Goal: Transaction & Acquisition: Book appointment/travel/reservation

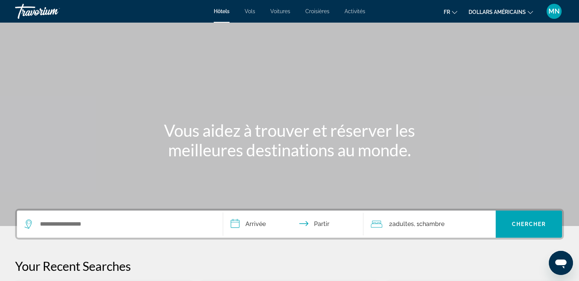
click at [251, 13] on font "Vols" at bounding box center [249, 11] width 11 height 6
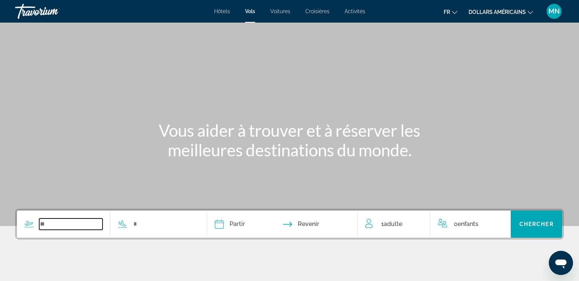
click at [75, 224] on input "Search widget" at bounding box center [70, 223] width 63 height 11
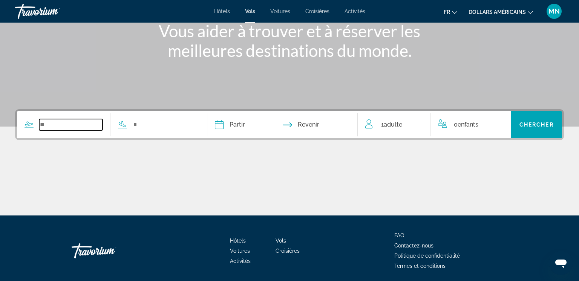
scroll to position [126, 0]
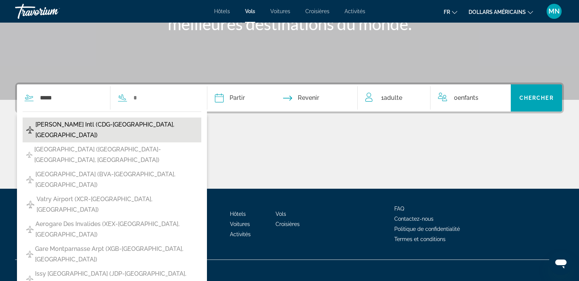
click at [79, 127] on span "[PERSON_NAME] Intl (CDG-[GEOGRAPHIC_DATA], [GEOGRAPHIC_DATA])" at bounding box center [116, 129] width 162 height 21
type input "**********"
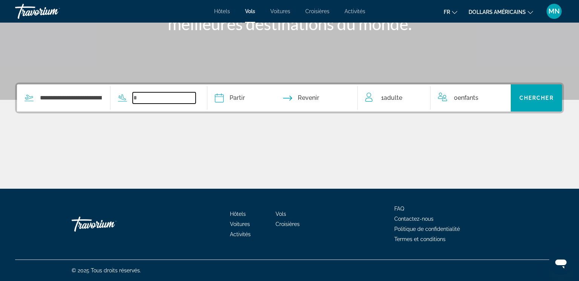
click at [196, 93] on input "Search widget" at bounding box center [164, 97] width 63 height 11
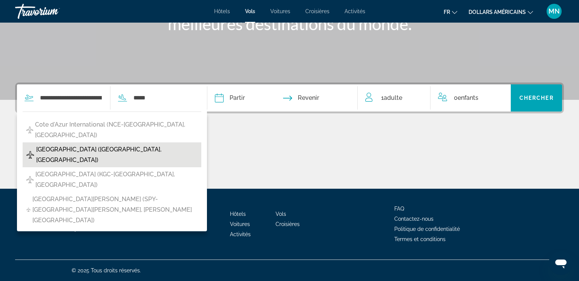
click at [167, 142] on button "[GEOGRAPHIC_DATA] ([GEOGRAPHIC_DATA], [GEOGRAPHIC_DATA])" at bounding box center [112, 154] width 179 height 25
type input "**********"
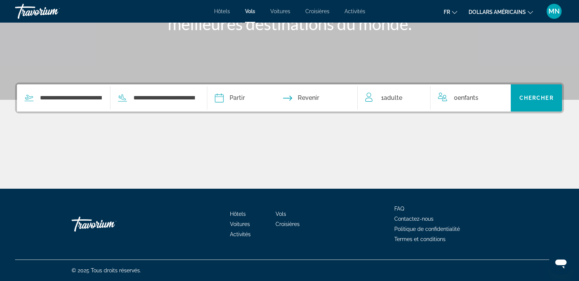
click at [250, 99] on input "Depart date" at bounding box center [250, 98] width 74 height 29
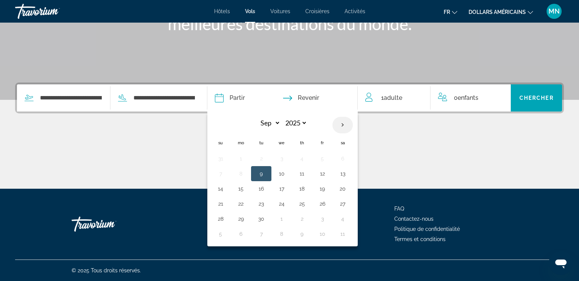
click at [353, 123] on th "Next month" at bounding box center [342, 125] width 20 height 17
select select "**"
click at [267, 187] on button "11" at bounding box center [261, 188] width 12 height 11
type input "**********"
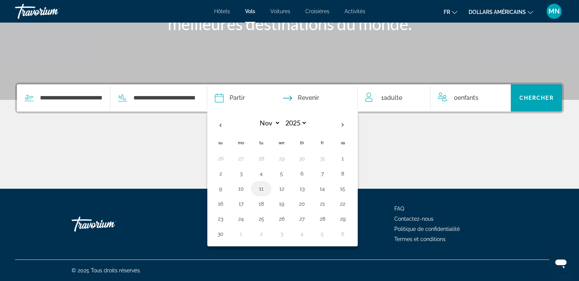
select select "**"
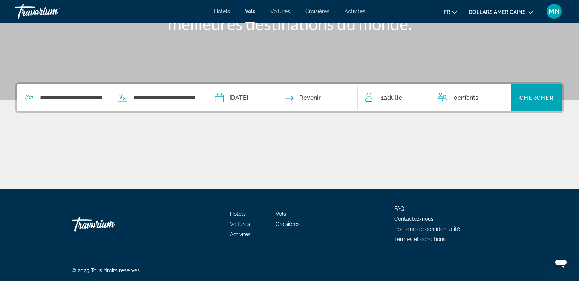
click at [322, 94] on input "Return date" at bounding box center [323, 98] width 74 height 29
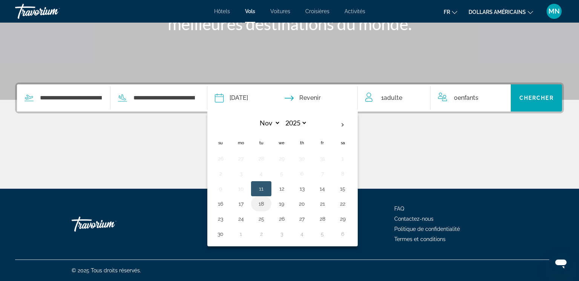
click at [267, 206] on button "18" at bounding box center [261, 204] width 12 height 11
type input "**********"
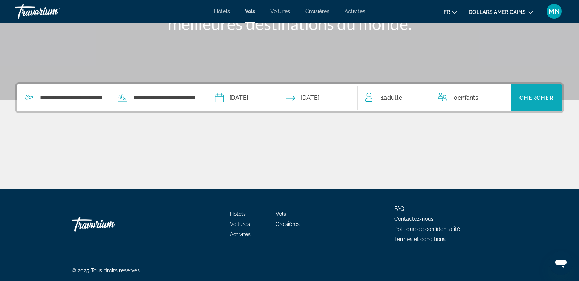
click at [527, 104] on span "Search widget" at bounding box center [535, 98] width 51 height 18
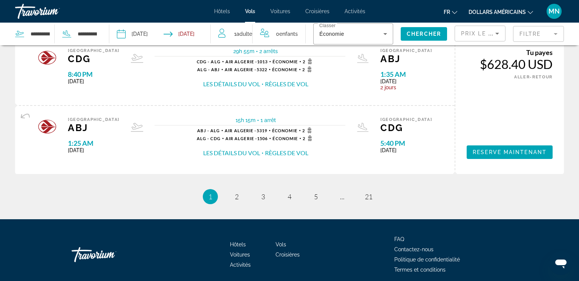
scroll to position [824, 0]
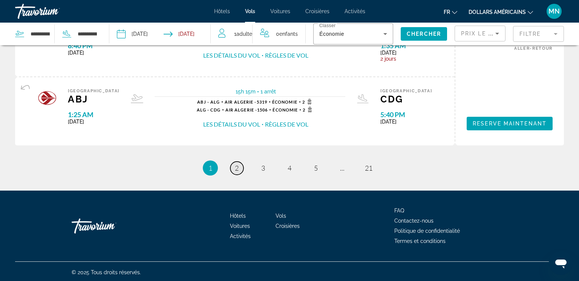
click at [234, 164] on link "page 2" at bounding box center [236, 168] width 13 height 13
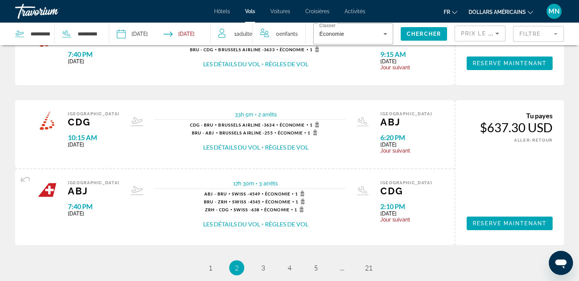
scroll to position [832, 0]
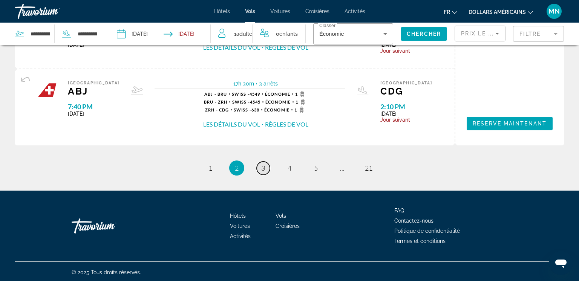
click at [265, 167] on link "page 3" at bounding box center [263, 168] width 13 height 13
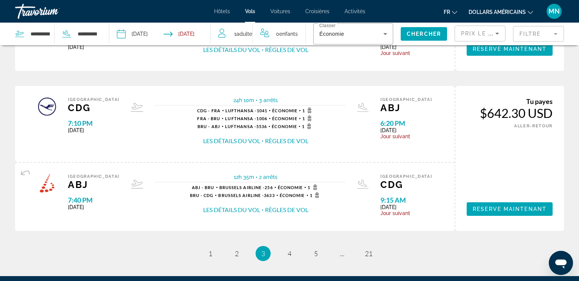
scroll to position [872, 0]
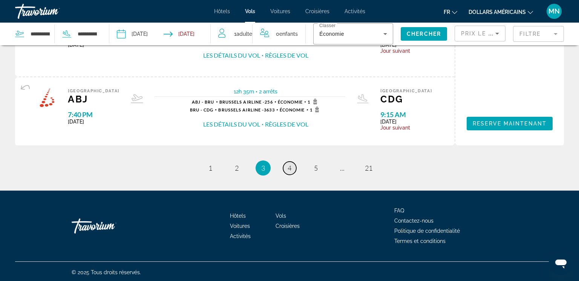
click at [293, 170] on link "page 4" at bounding box center [289, 168] width 13 height 13
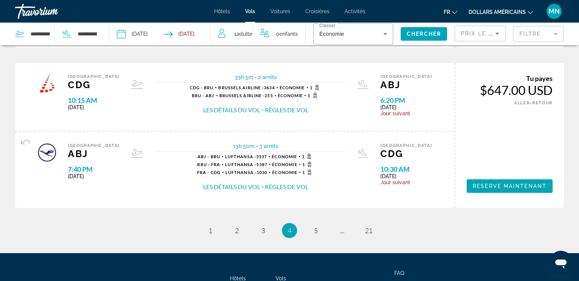
scroll to position [911, 0]
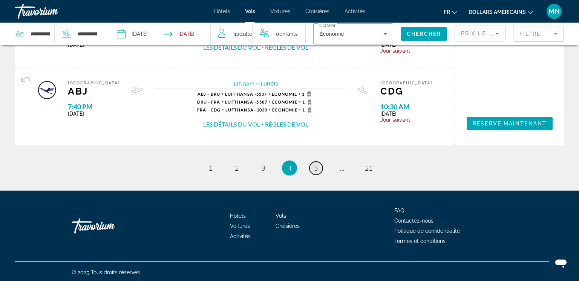
click at [316, 166] on span "5" at bounding box center [316, 168] width 4 height 8
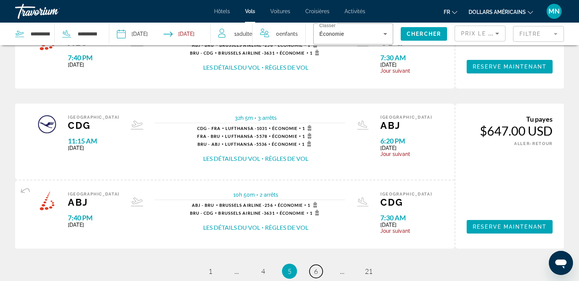
scroll to position [872, 0]
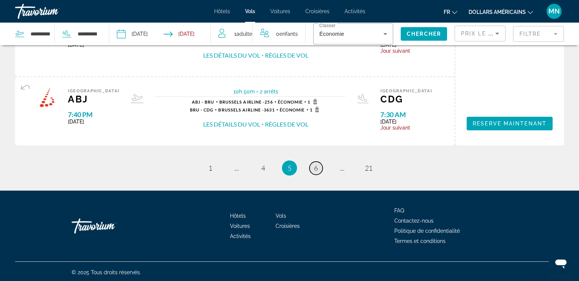
click at [317, 168] on span "6" at bounding box center [316, 168] width 4 height 8
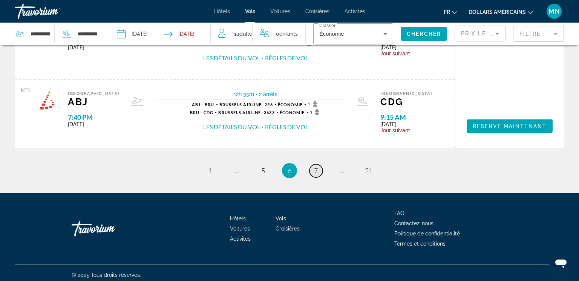
scroll to position [872, 0]
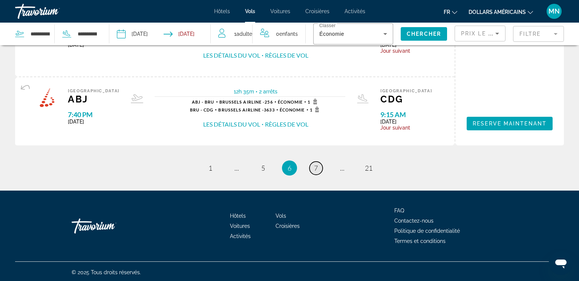
click at [319, 168] on link "page 7" at bounding box center [315, 168] width 13 height 13
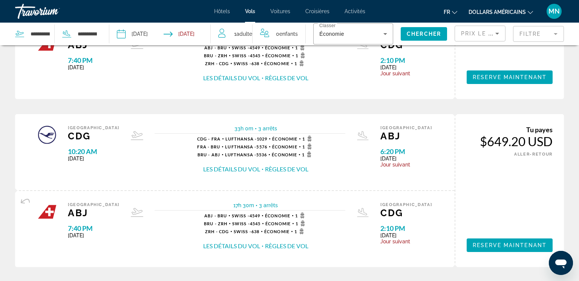
scroll to position [911, 0]
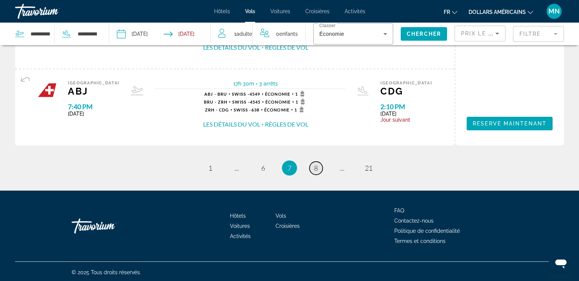
click at [319, 168] on link "page 8" at bounding box center [315, 168] width 13 height 13
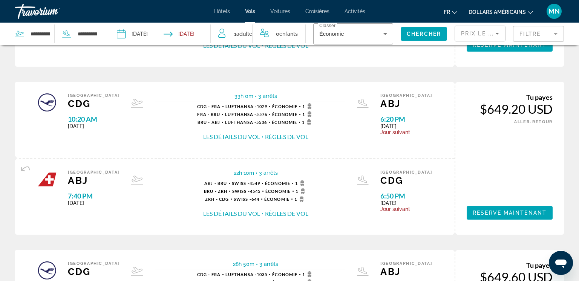
scroll to position [919, 0]
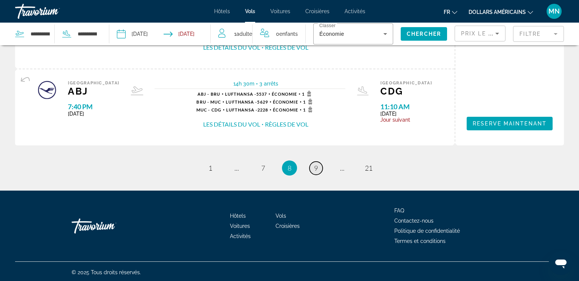
click at [319, 168] on link "page 9" at bounding box center [315, 168] width 13 height 13
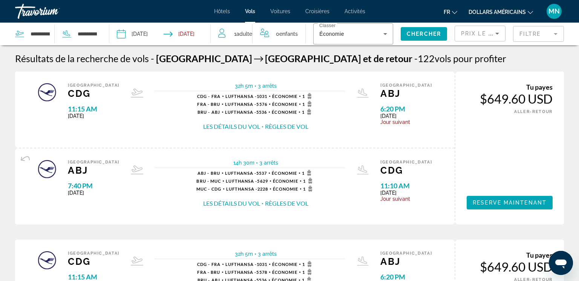
scroll to position [919, 0]
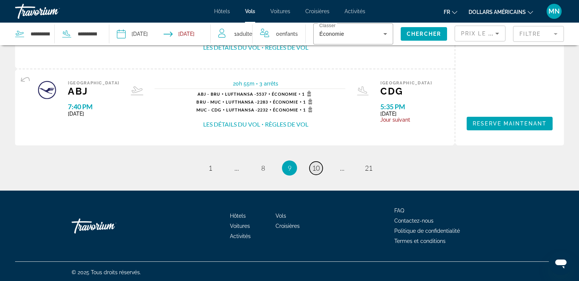
click at [319, 168] on span "10" at bounding box center [316, 168] width 8 height 8
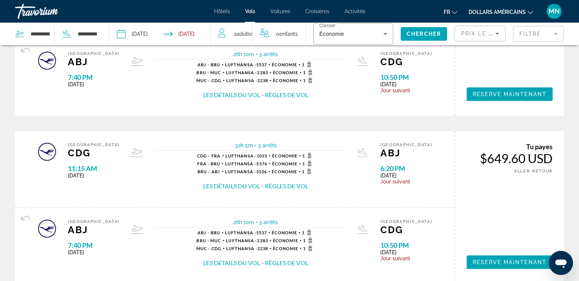
scroll to position [919, 0]
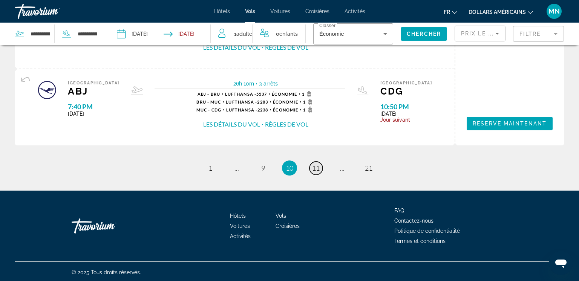
click at [319, 168] on span "11" at bounding box center [316, 168] width 8 height 8
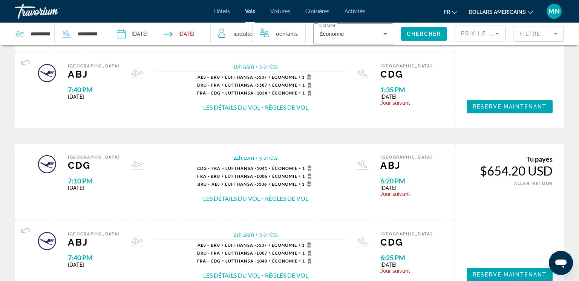
scroll to position [919, 0]
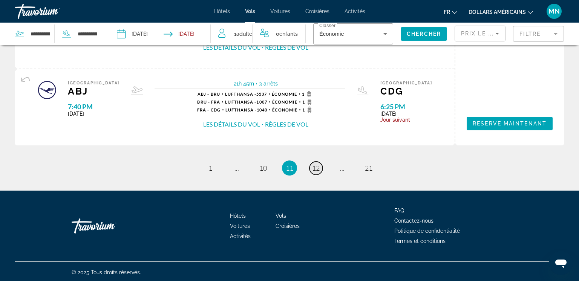
click at [315, 164] on span "12" at bounding box center [316, 168] width 8 height 8
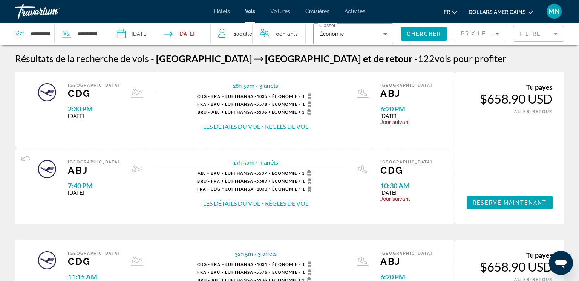
scroll to position [919, 0]
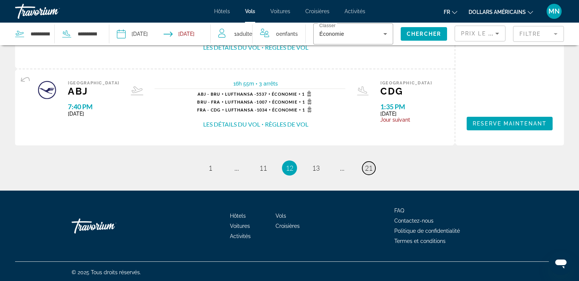
click at [367, 164] on span "21" at bounding box center [369, 168] width 8 height 8
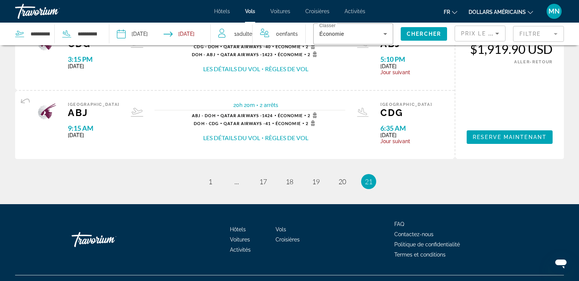
scroll to position [204, 0]
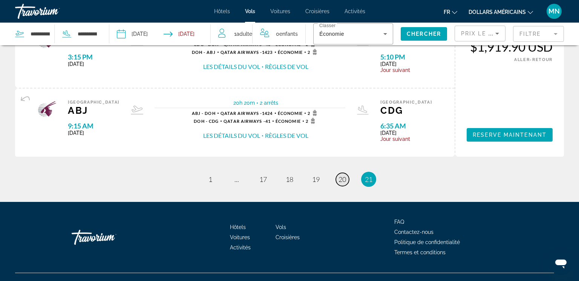
click at [341, 179] on span "20" at bounding box center [342, 179] width 8 height 8
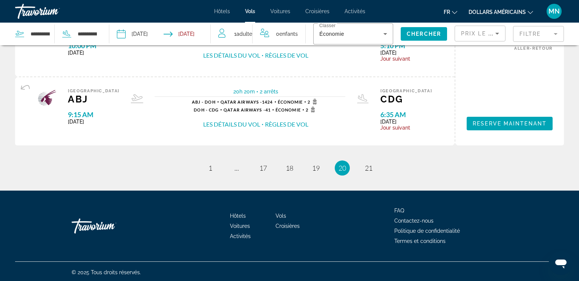
scroll to position [821, 0]
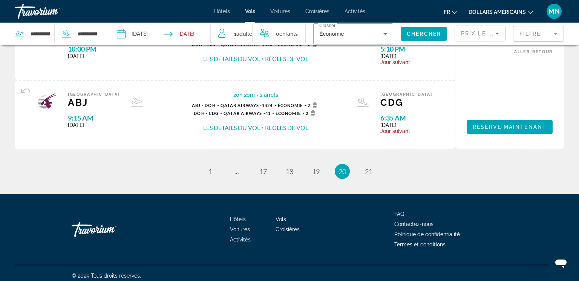
click at [309, 173] on li "page 19" at bounding box center [315, 171] width 15 height 15
click at [316, 168] on span "19" at bounding box center [316, 171] width 8 height 8
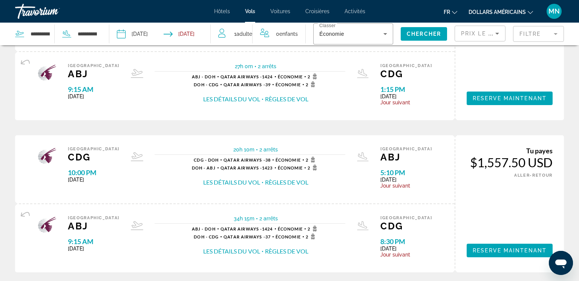
scroll to position [824, 0]
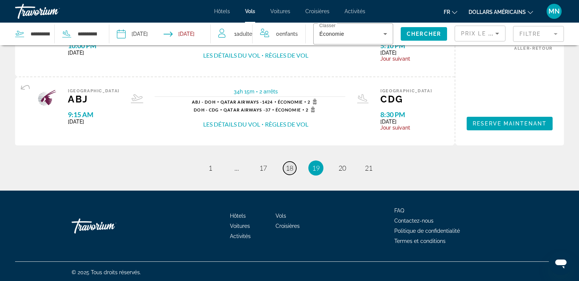
click at [294, 165] on link "page 18" at bounding box center [289, 168] width 13 height 13
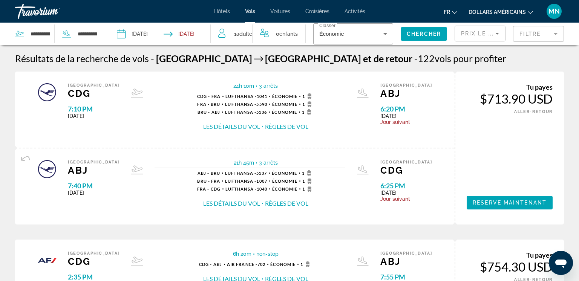
click at [189, 35] on input "Return date: Nov 18, 2025" at bounding box center [188, 35] width 50 height 25
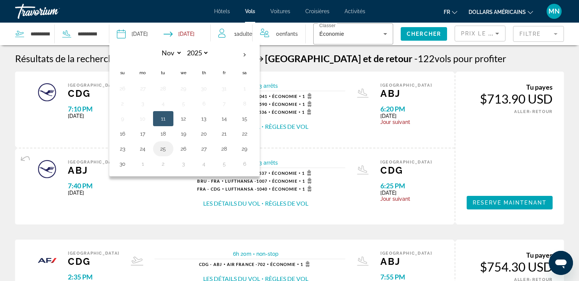
click at [163, 150] on button "25" at bounding box center [163, 149] width 12 height 11
type input "**********"
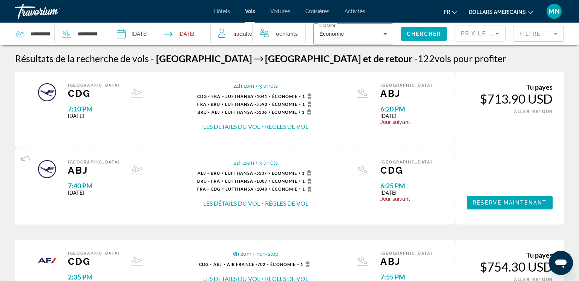
click at [408, 35] on span "Chercher" at bounding box center [423, 34] width 34 height 6
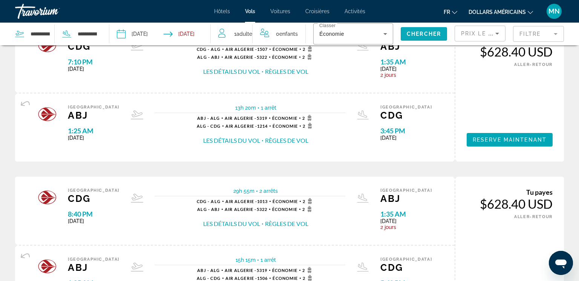
scroll to position [824, 0]
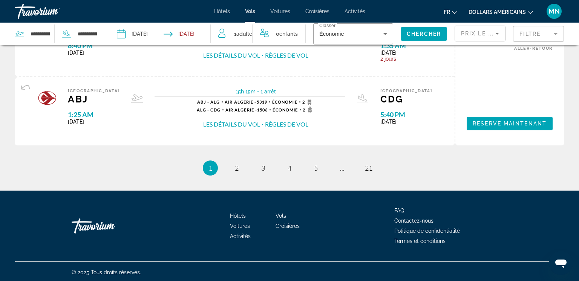
click at [495, 11] on font "dollars américains" at bounding box center [496, 12] width 57 height 6
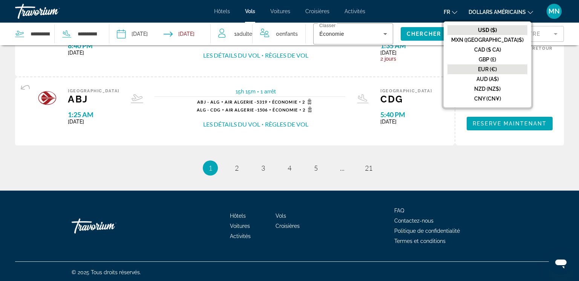
click at [500, 72] on button "EUR (€)" at bounding box center [487, 69] width 80 height 10
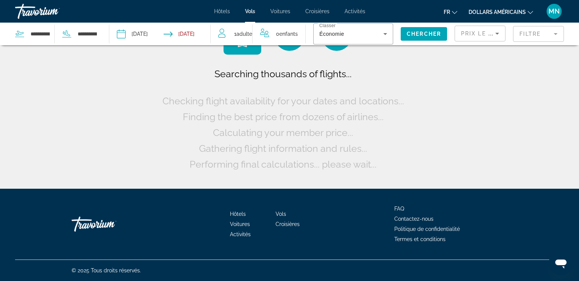
scroll to position [0, 0]
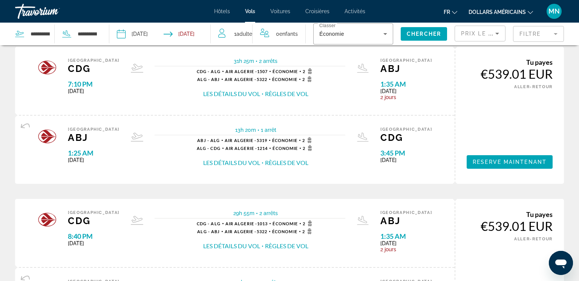
scroll to position [824, 0]
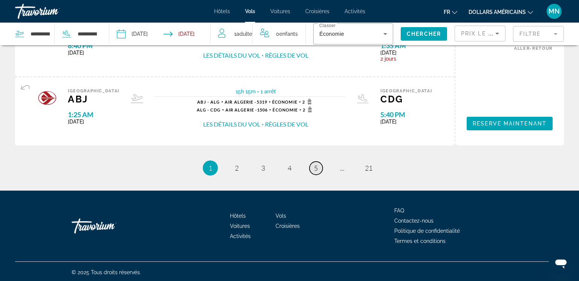
click at [316, 168] on span "5" at bounding box center [316, 168] width 4 height 8
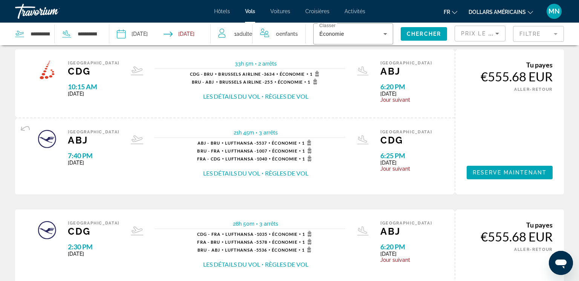
scroll to position [880, 0]
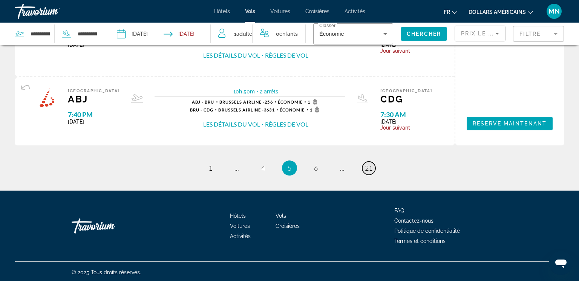
click at [371, 164] on span "21" at bounding box center [369, 168] width 8 height 8
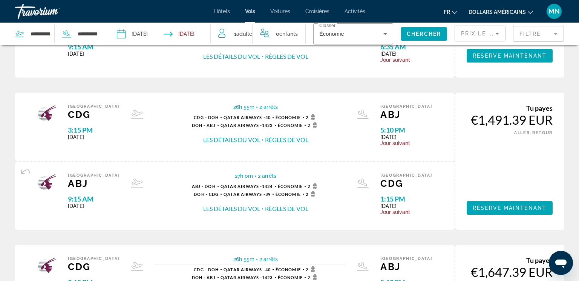
scroll to position [824, 0]
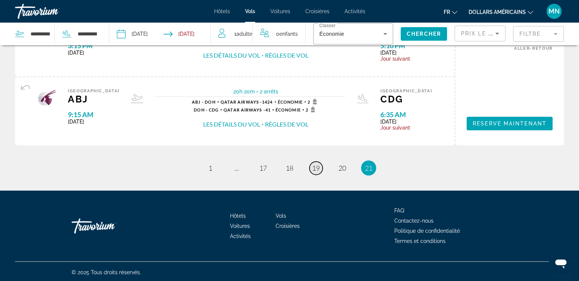
click at [315, 170] on span "19" at bounding box center [316, 168] width 8 height 8
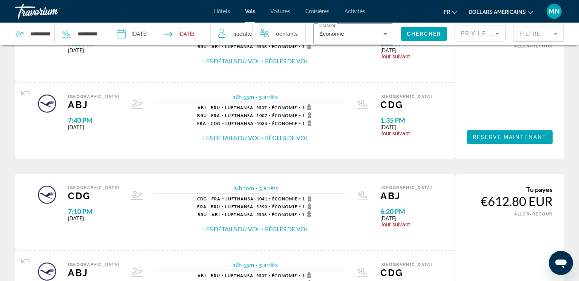
scroll to position [872, 0]
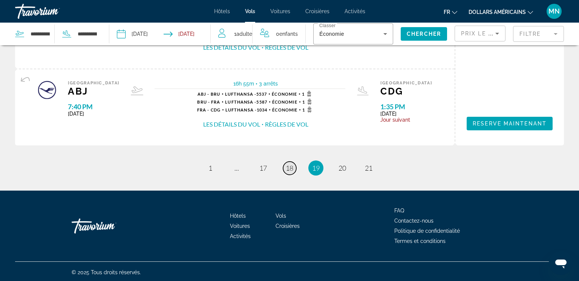
click at [293, 167] on span "18" at bounding box center [290, 168] width 8 height 8
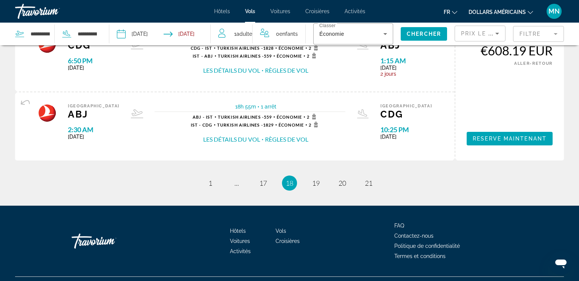
scroll to position [824, 0]
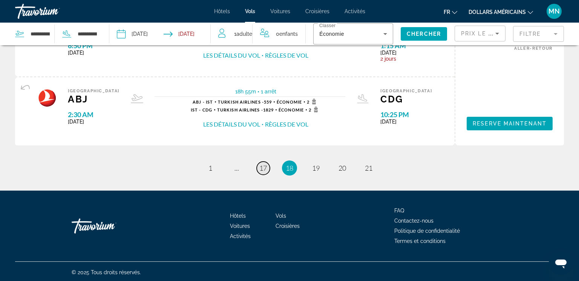
click at [267, 167] on link "page 17" at bounding box center [263, 168] width 13 height 13
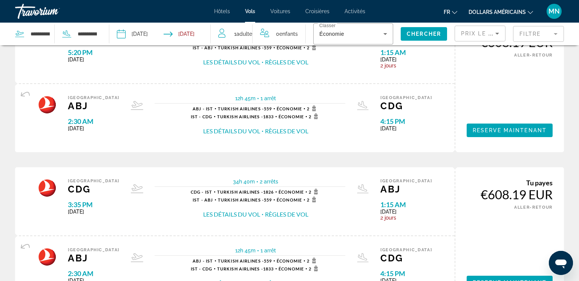
scroll to position [872, 0]
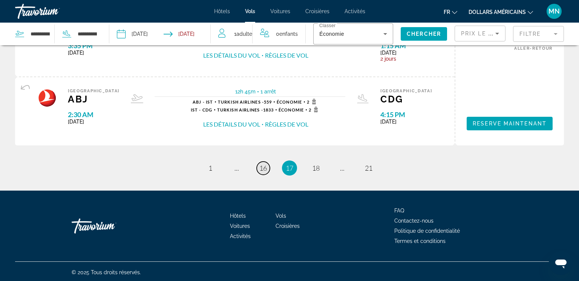
click at [263, 167] on span "16" at bounding box center [263, 168] width 8 height 8
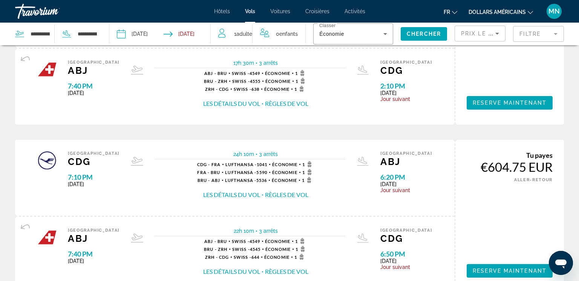
scroll to position [919, 0]
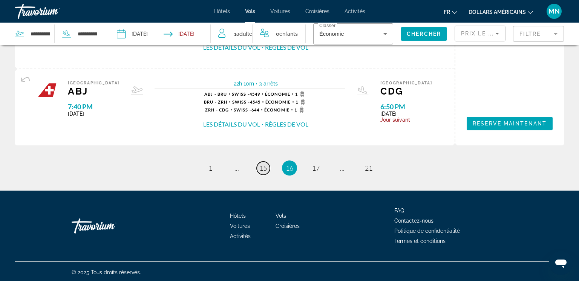
click at [261, 166] on span "15" at bounding box center [263, 168] width 8 height 8
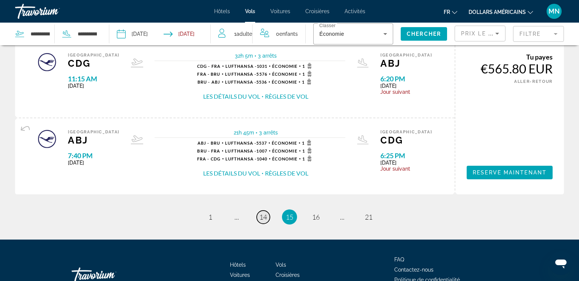
scroll to position [919, 0]
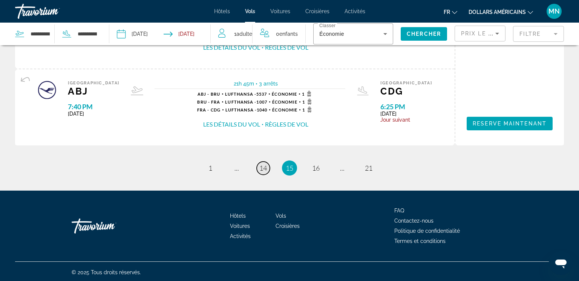
click at [261, 166] on span "14" at bounding box center [263, 168] width 8 height 8
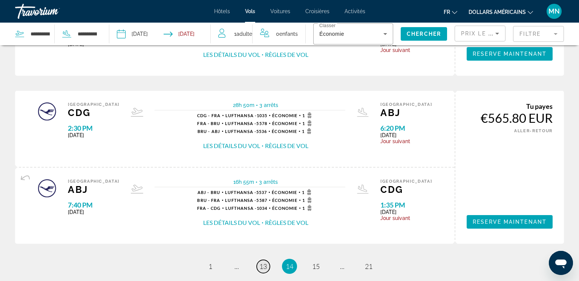
scroll to position [919, 0]
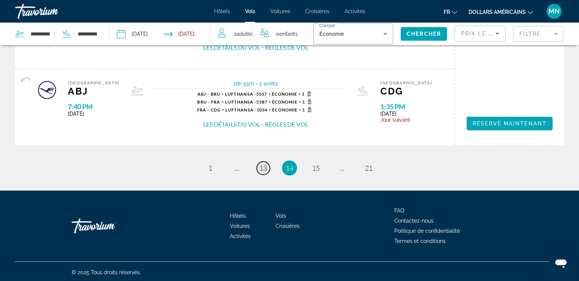
click at [261, 164] on span "13" at bounding box center [263, 168] width 8 height 8
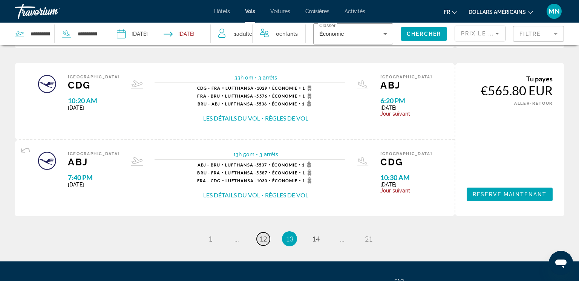
scroll to position [919, 0]
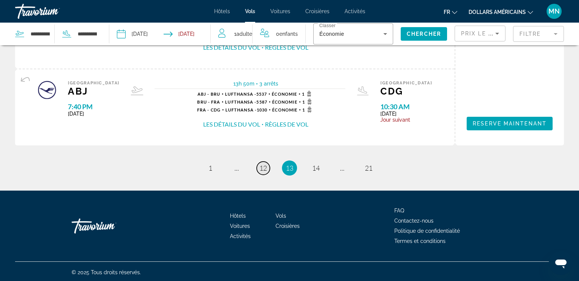
click at [264, 164] on span "12" at bounding box center [263, 168] width 8 height 8
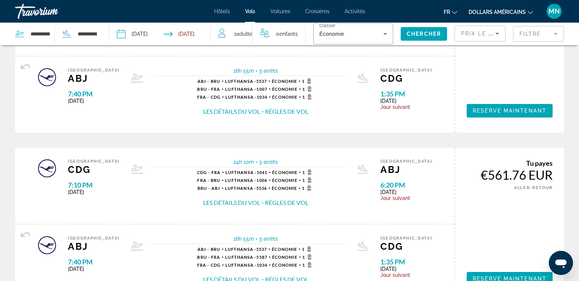
scroll to position [919, 0]
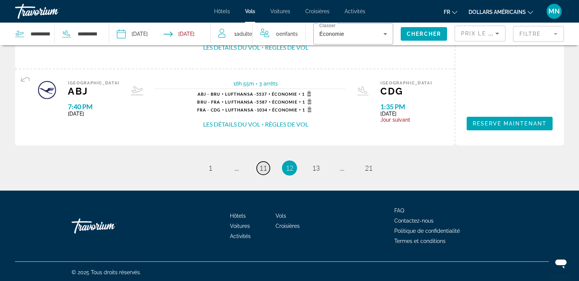
click at [264, 164] on span "11" at bounding box center [263, 168] width 8 height 8
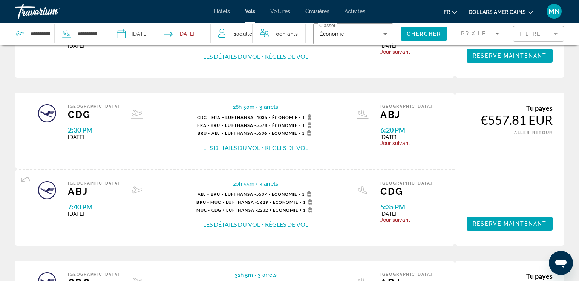
scroll to position [919, 0]
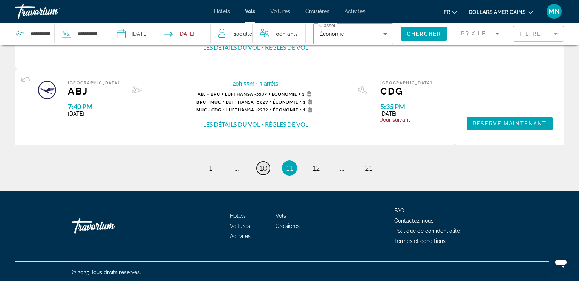
click at [264, 164] on span "10" at bounding box center [263, 168] width 8 height 8
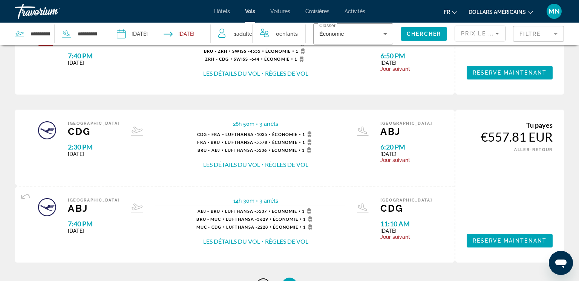
scroll to position [919, 0]
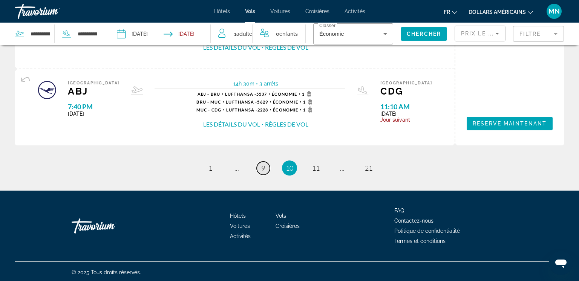
click at [264, 164] on span "9" at bounding box center [263, 168] width 4 height 8
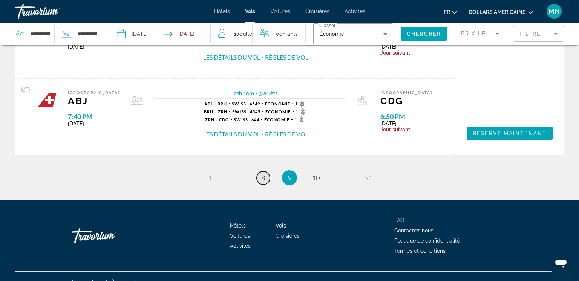
scroll to position [919, 0]
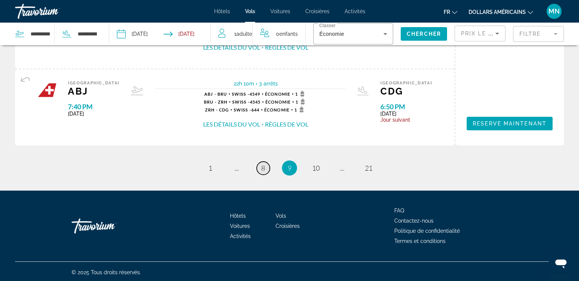
click at [264, 164] on span "8" at bounding box center [263, 168] width 4 height 8
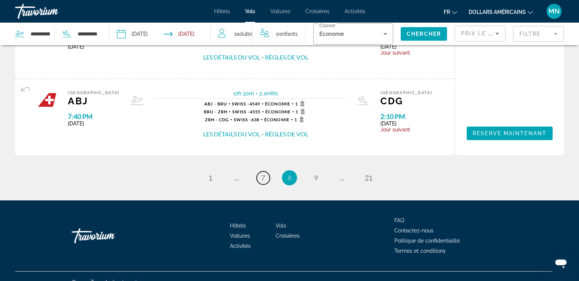
scroll to position [919, 0]
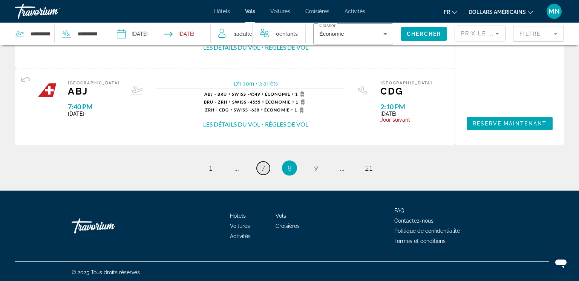
click at [261, 168] on span "7" at bounding box center [263, 168] width 4 height 8
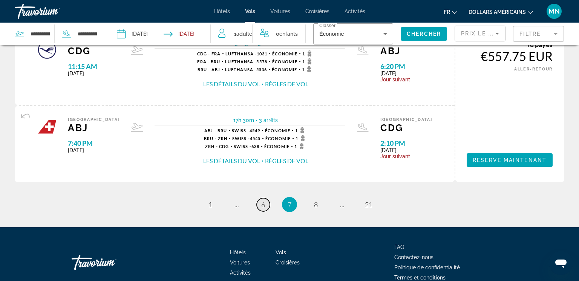
scroll to position [861, 0]
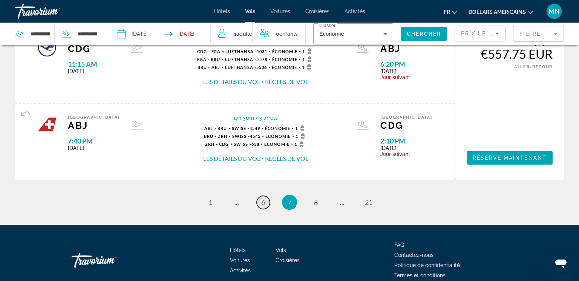
click at [266, 200] on link "page 6" at bounding box center [263, 202] width 13 height 13
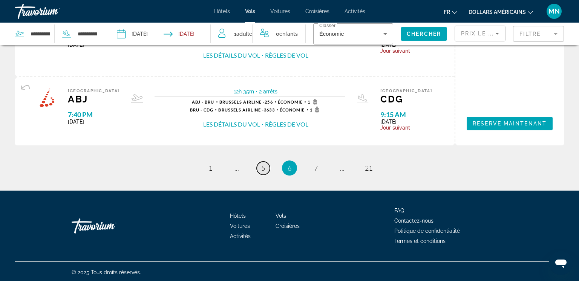
click at [266, 168] on link "page 5" at bounding box center [263, 168] width 13 height 13
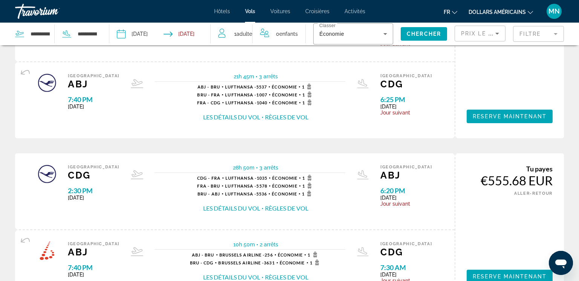
scroll to position [880, 0]
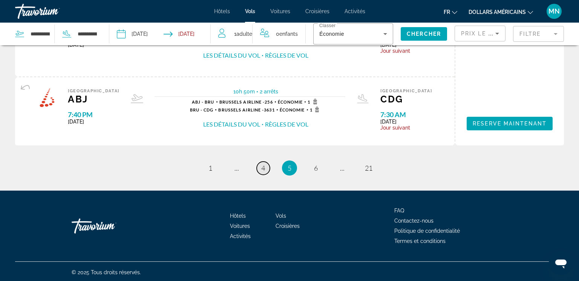
click at [265, 167] on span "4" at bounding box center [263, 168] width 4 height 8
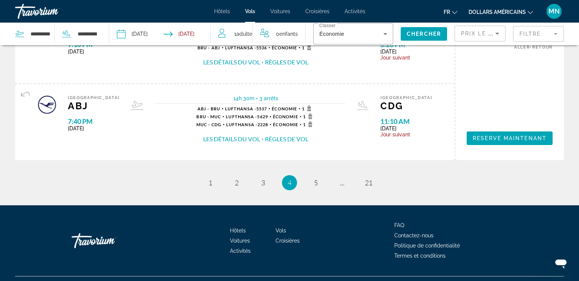
click at [259, 187] on li "page 3" at bounding box center [262, 182] width 15 height 15
click at [261, 185] on span "3" at bounding box center [263, 183] width 4 height 8
